Goal: Task Accomplishment & Management: Manage account settings

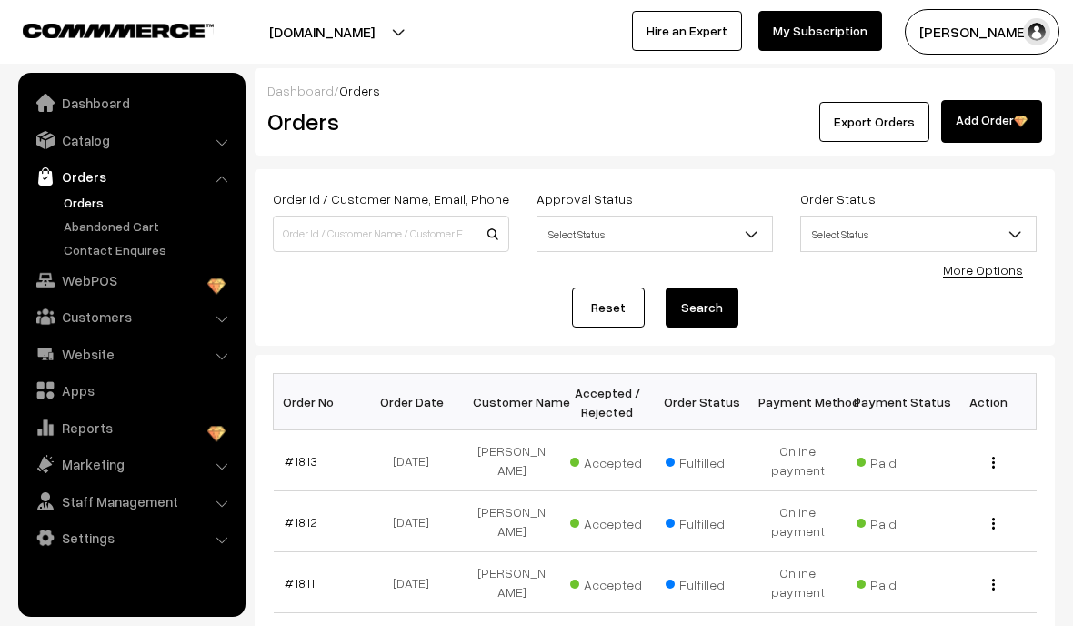
scroll to position [152, 0]
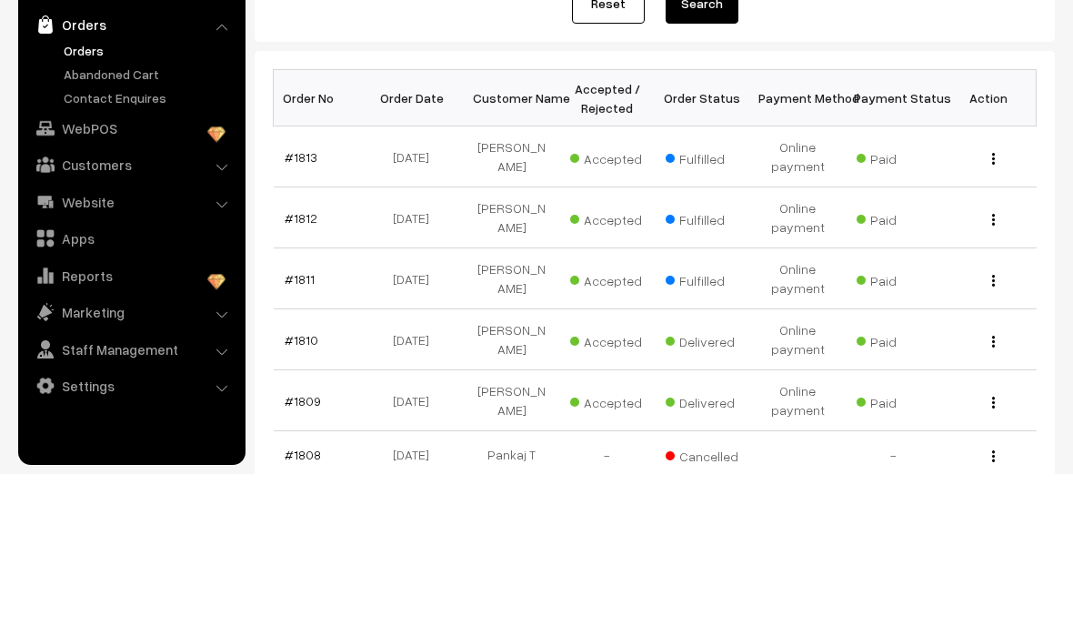
type input "Retro"
click at [713, 148] on button "Search" at bounding box center [702, 156] width 73 height 40
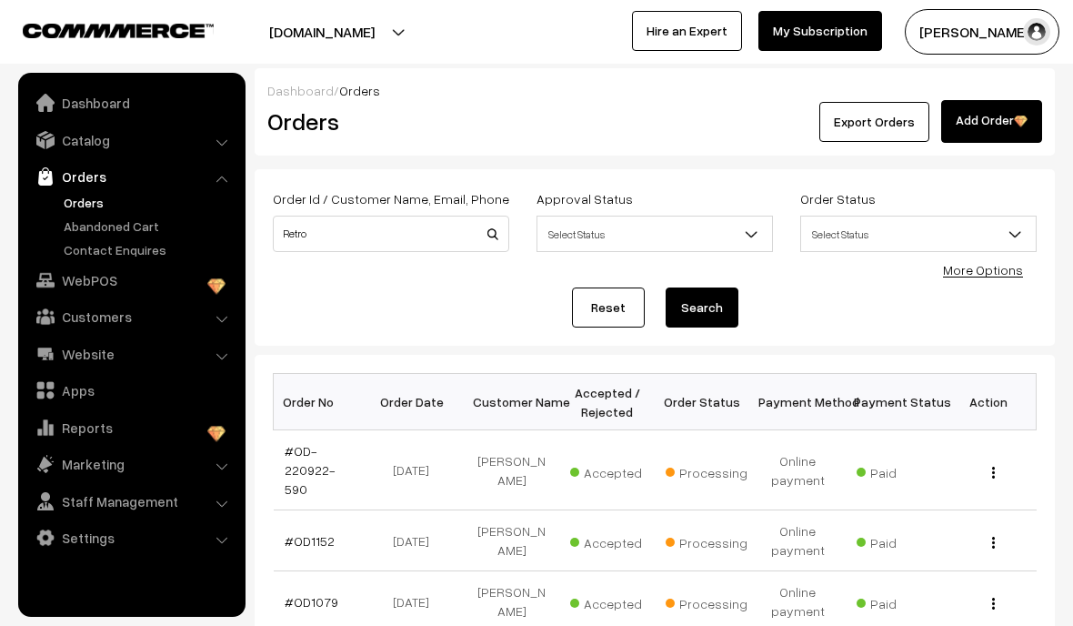
click at [208, 149] on link "Catalog" at bounding box center [131, 140] width 216 height 33
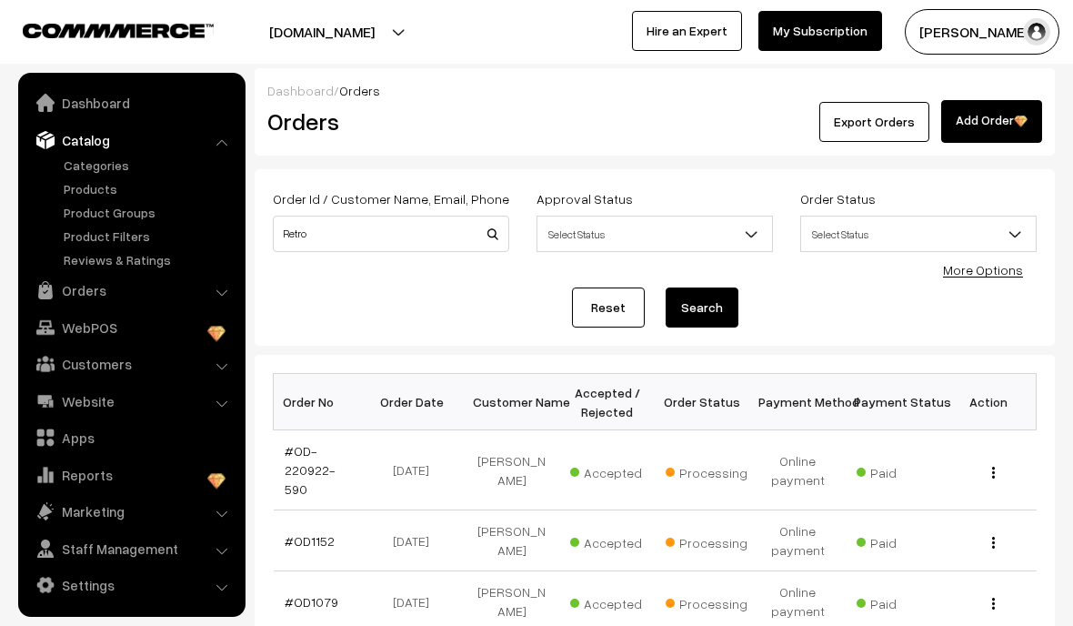
click at [75, 187] on link "Products" at bounding box center [149, 188] width 180 height 19
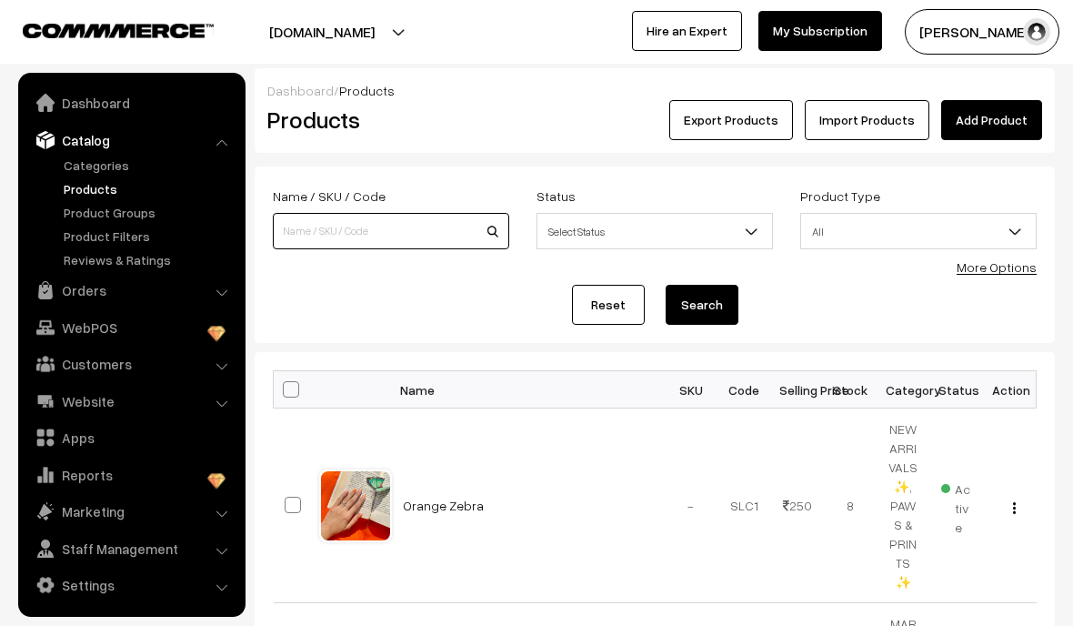
click at [414, 219] on input at bounding box center [391, 231] width 236 height 36
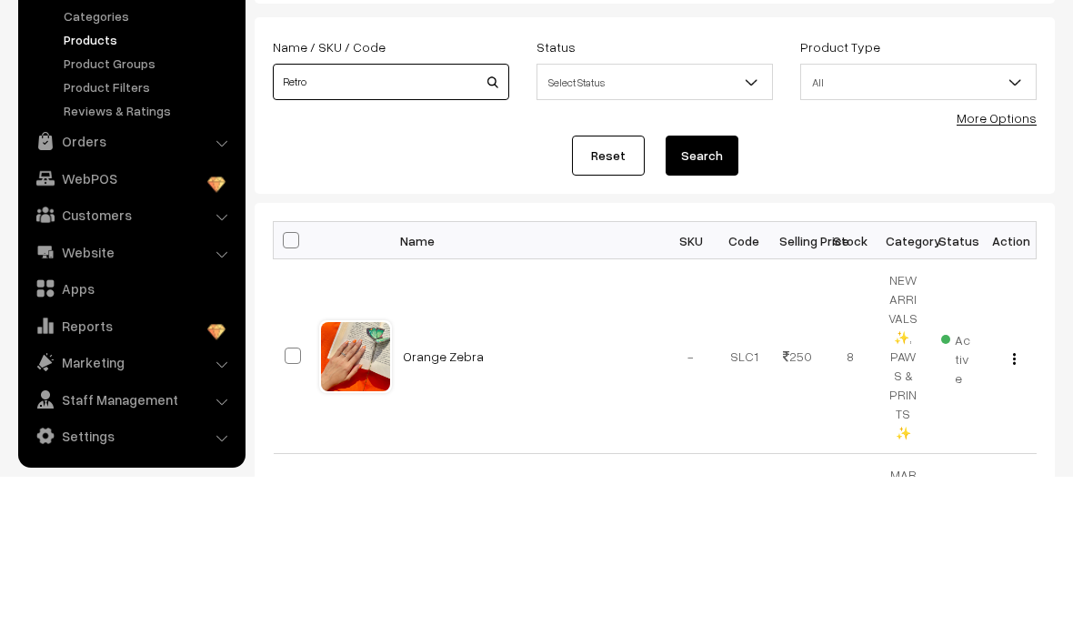
type input "Retro"
click at [697, 285] on button "Search" at bounding box center [702, 305] width 73 height 40
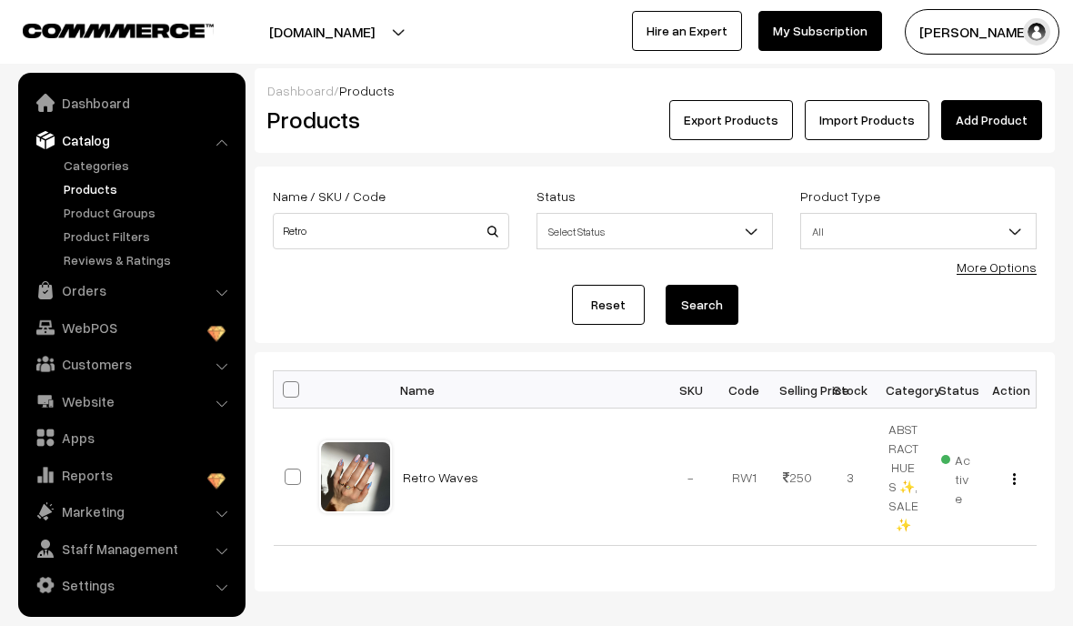
click at [449, 482] on link "Retro Waves" at bounding box center [440, 476] width 75 height 15
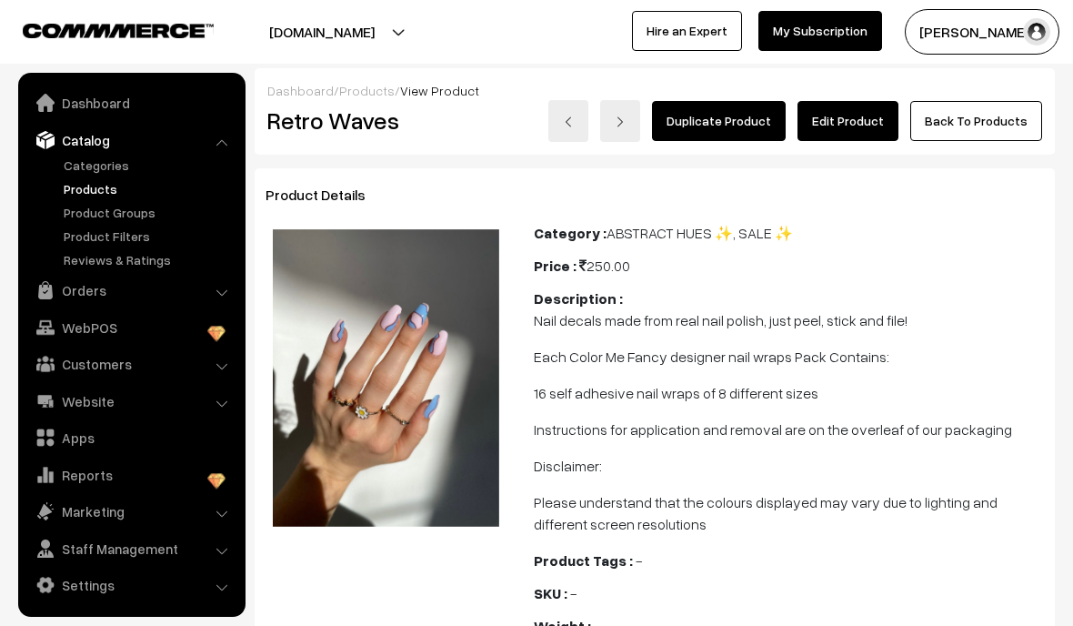
click at [877, 129] on link "Edit Product" at bounding box center [848, 121] width 101 height 40
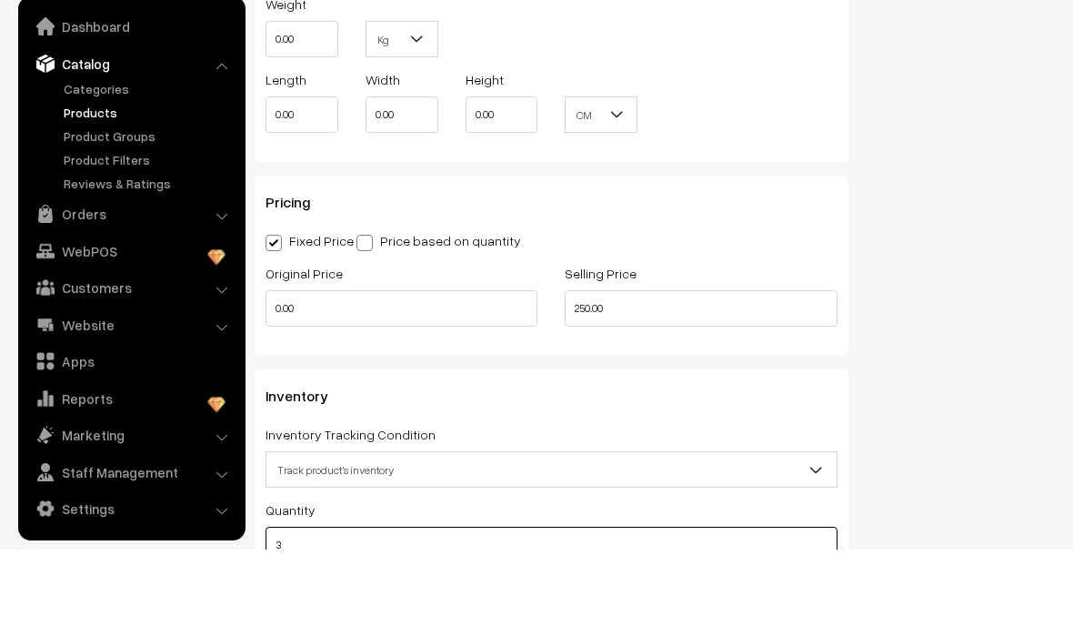
click at [596, 603] on input "3" at bounding box center [552, 621] width 572 height 36
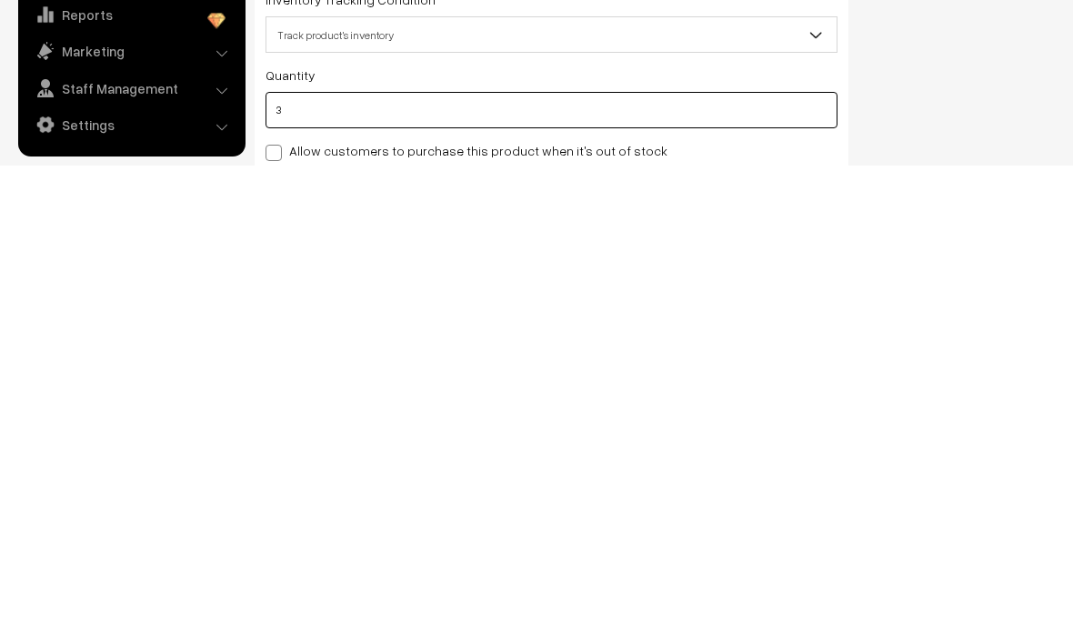
scroll to position [1334, 0]
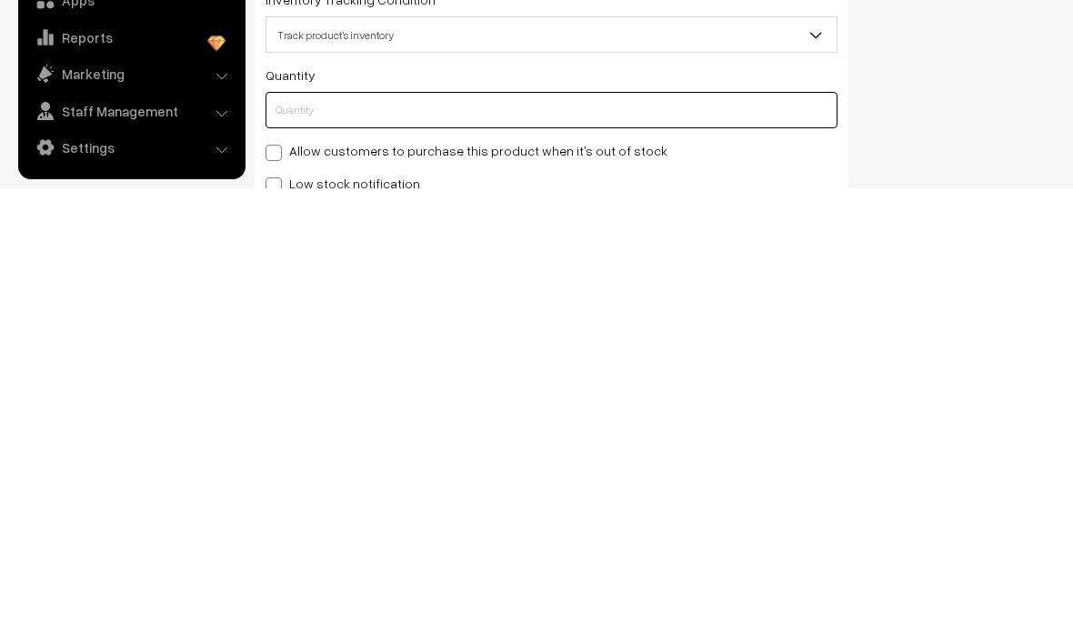
type input "2"
type input "5"
type input "2"
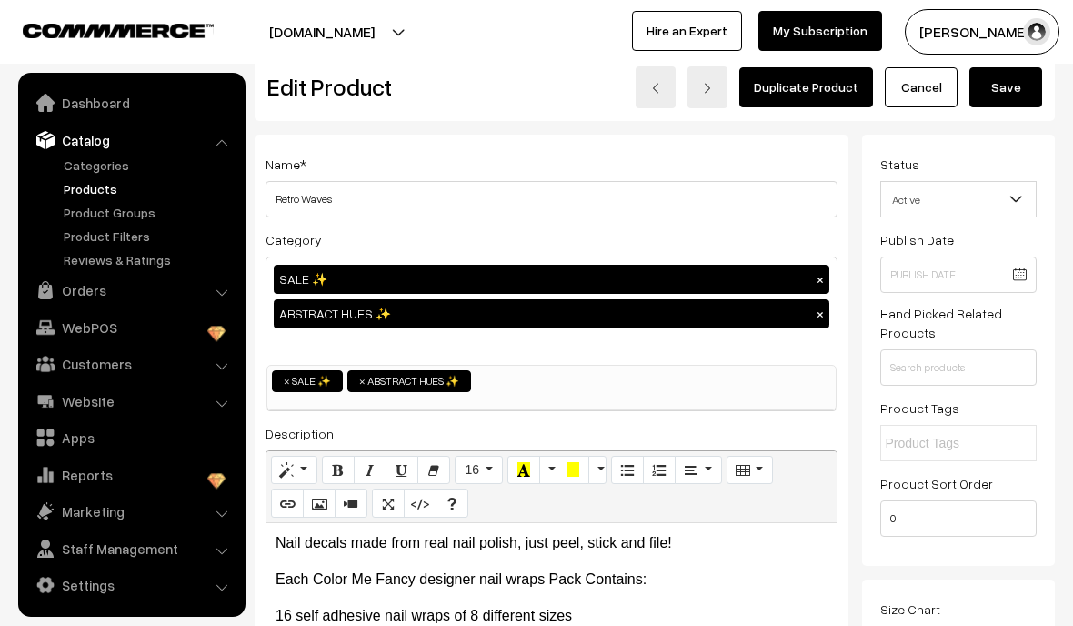
scroll to position [0, 0]
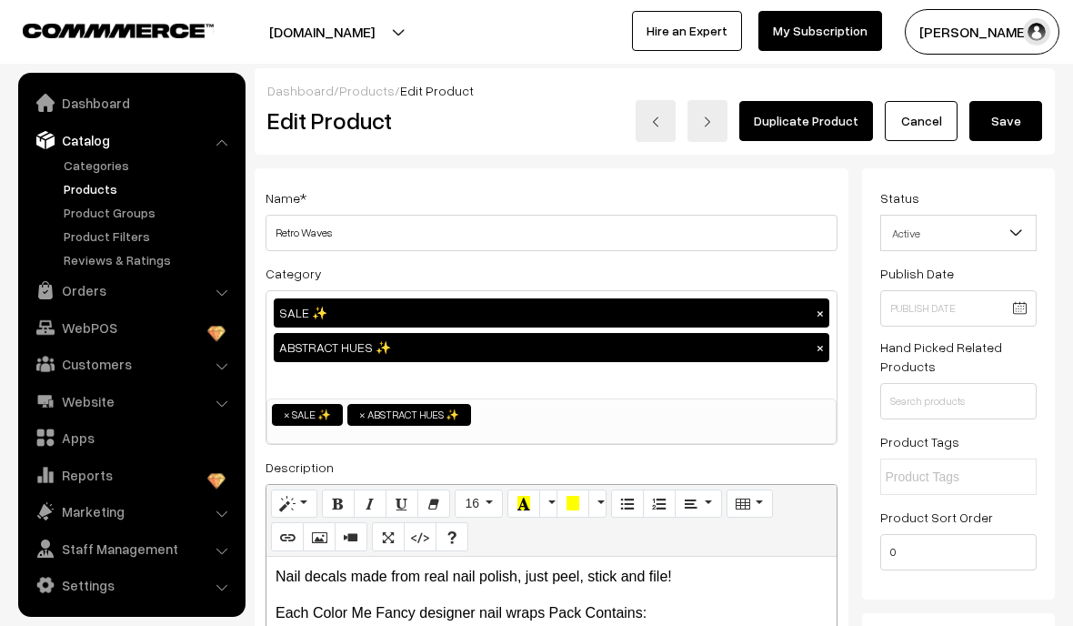
click at [1010, 136] on button "Save" at bounding box center [1006, 121] width 73 height 40
